Goal: Transaction & Acquisition: Purchase product/service

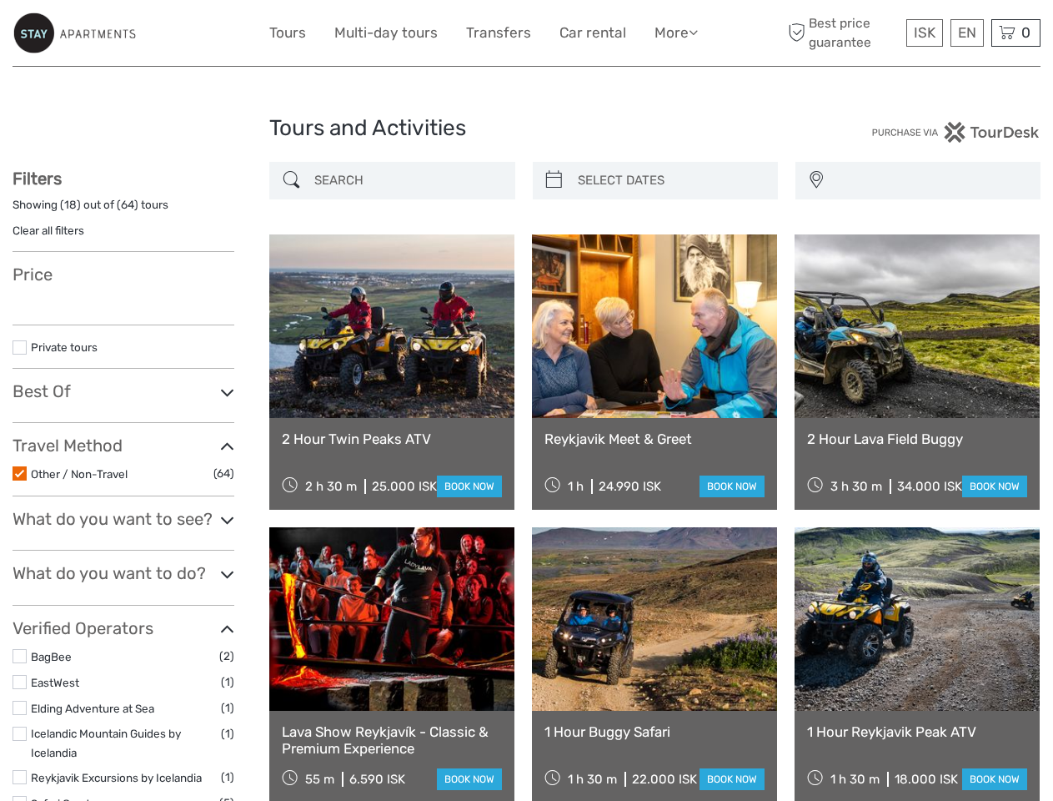
select select
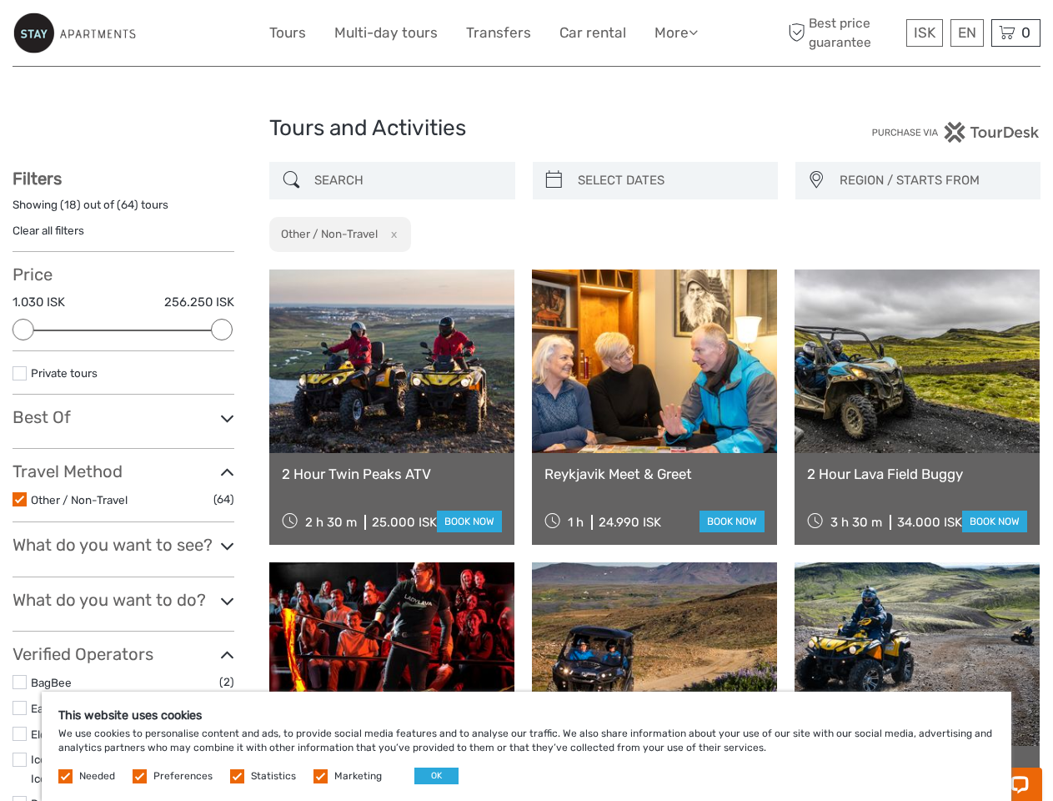
click at [675, 33] on link "More" at bounding box center [676, 33] width 43 height 24
click at [695, 32] on icon at bounding box center [693, 32] width 9 height 14
click at [924, 33] on span "ISK" at bounding box center [925, 32] width 22 height 17
click at [967, 33] on div "EN English Español Deutsch" at bounding box center [967, 33] width 33 height 28
click at [1016, 33] on div "0 Items Total 0 ISK Checkout The shopping cart is empty." at bounding box center [1016, 33] width 49 height 28
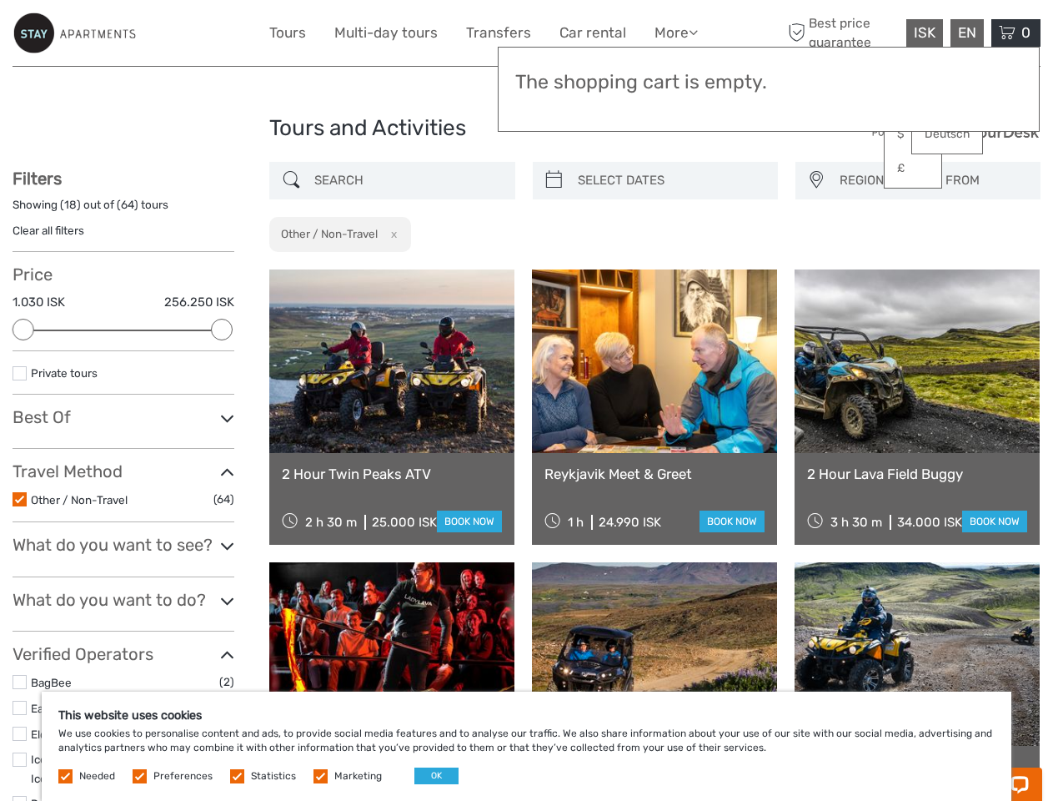
click at [23, 329] on div at bounding box center [24, 330] width 22 height 22
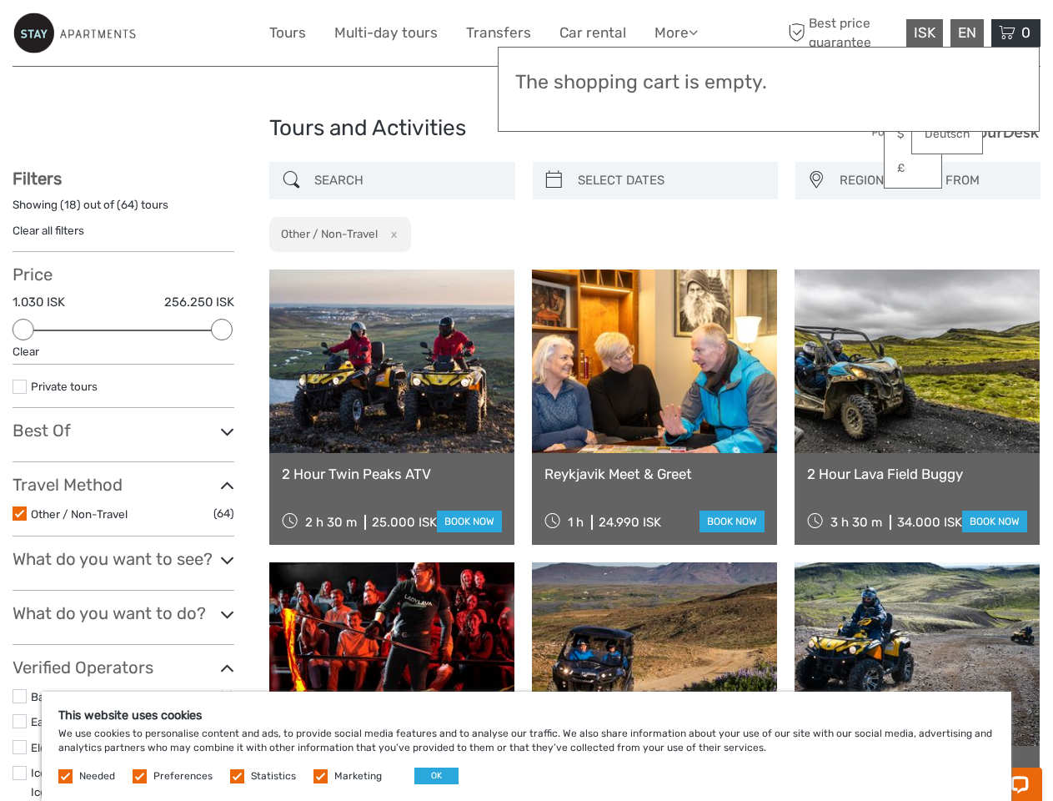
click at [222, 329] on div "Filters Showing ( 18 ) out of ( 64 ) tours Clear all filters Price 1.030 ISK 25…" at bounding box center [124, 556] width 222 height 777
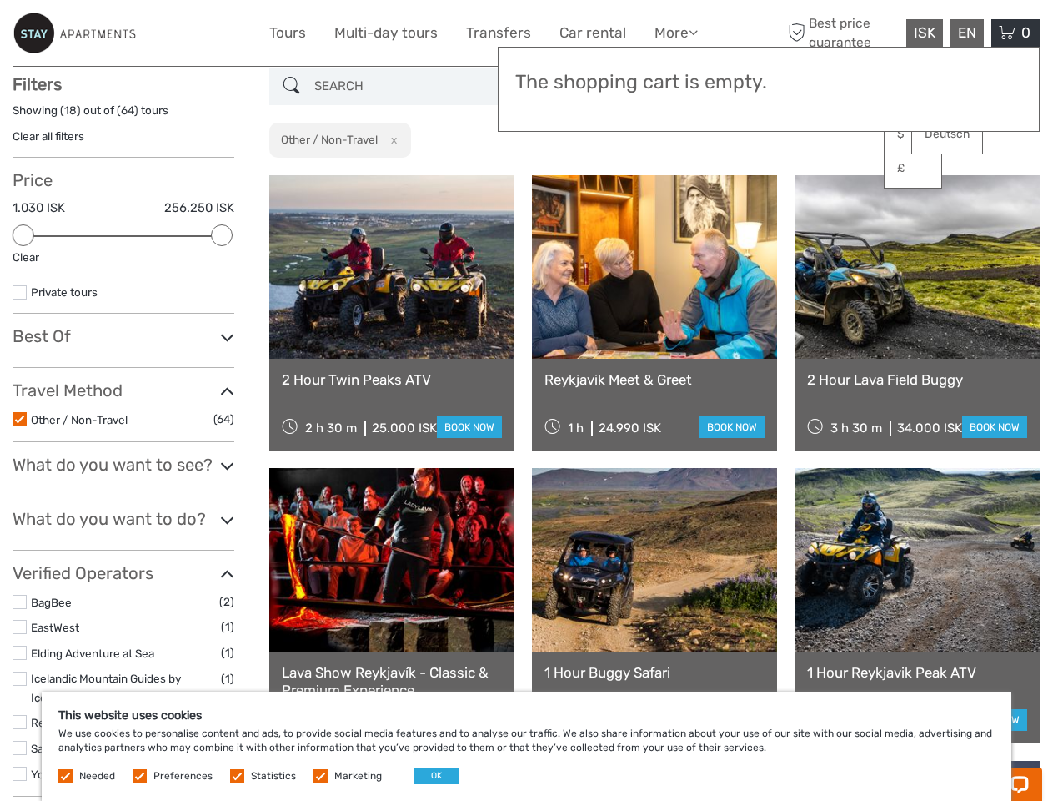
click at [554, 180] on link at bounding box center [654, 266] width 245 height 183
click at [670, 180] on link at bounding box center [654, 266] width 245 height 183
click at [816, 180] on link at bounding box center [917, 266] width 245 height 183
